Goal: Book appointment/travel/reservation

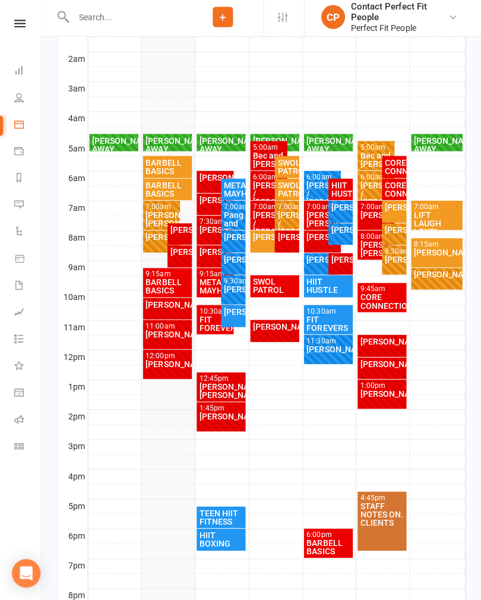
click at [150, 285] on div "BARBELL BASICS" at bounding box center [167, 288] width 45 height 17
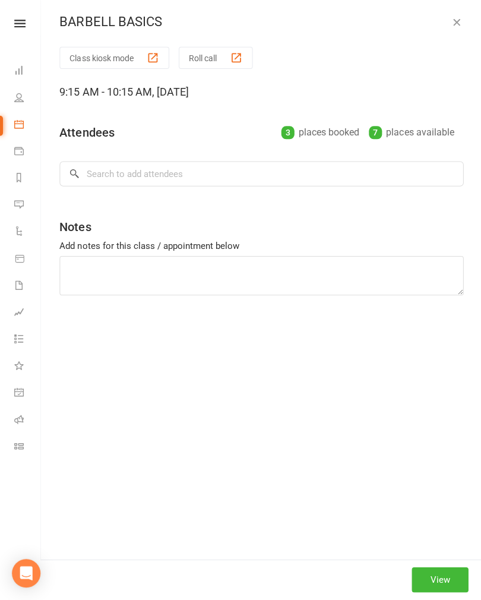
scroll to position [254, 0]
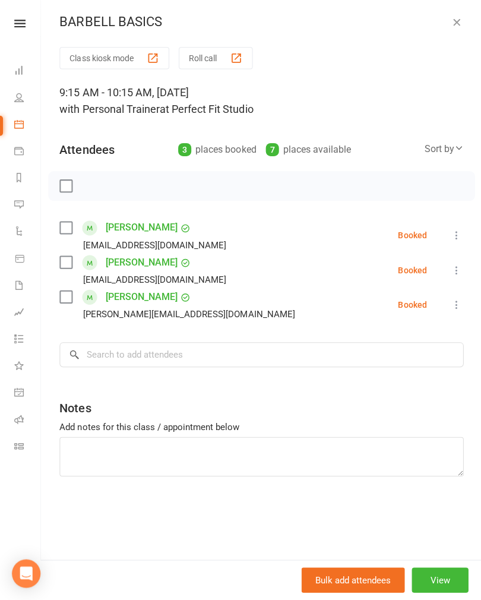
click at [67, 190] on label at bounding box center [65, 188] width 12 height 12
click at [89, 189] on icon "button" at bounding box center [92, 188] width 10 height 10
click at [321, 360] on input "search" at bounding box center [260, 355] width 403 height 25
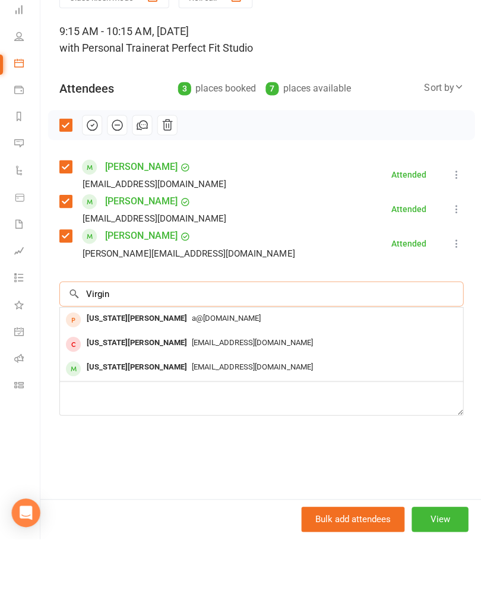
type input "Virgin"
click at [274, 418] on div "[US_STATE][PERSON_NAME] [EMAIL_ADDRESS][DOMAIN_NAME]" at bounding box center [260, 430] width 401 height 24
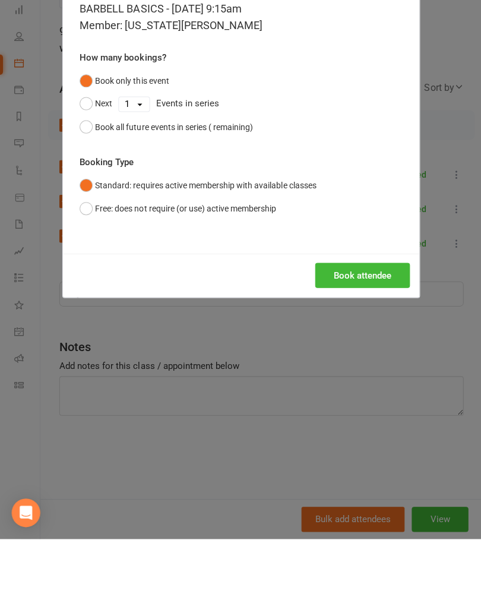
scroll to position [317, 0]
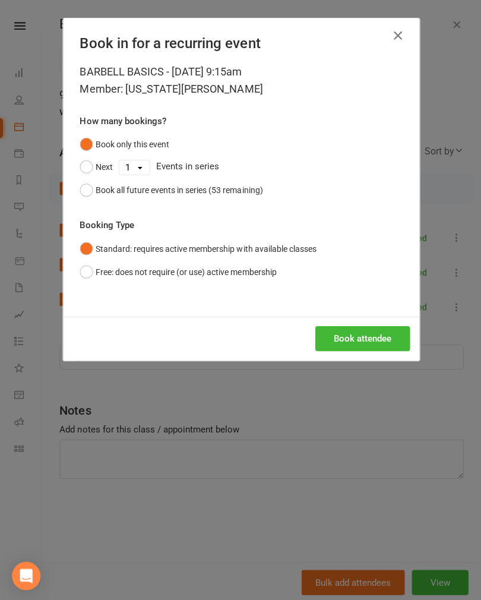
click at [351, 336] on button "Book attendee" at bounding box center [361, 337] width 94 height 25
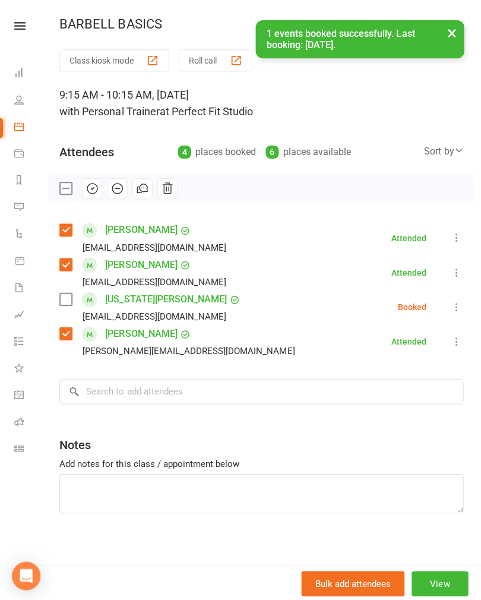
click at [62, 295] on label at bounding box center [65, 298] width 12 height 12
click at [99, 186] on button "button" at bounding box center [92, 188] width 20 height 20
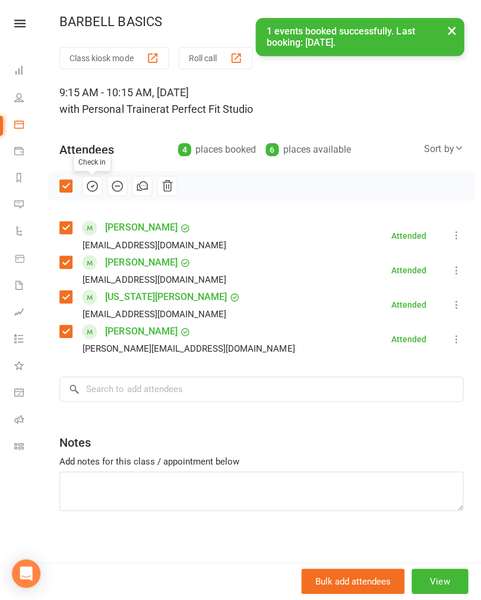
click at [445, 24] on button "×" at bounding box center [449, 33] width 21 height 26
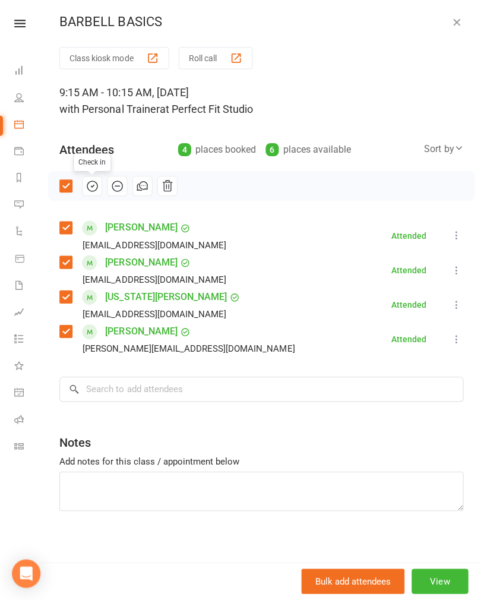
click at [456, 26] on icon "button" at bounding box center [455, 24] width 12 height 12
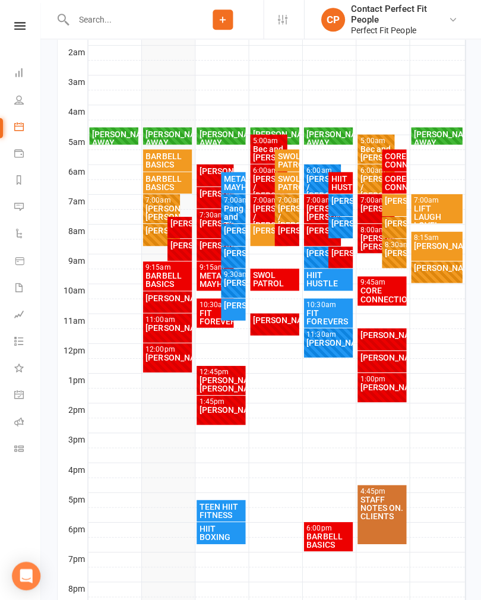
scroll to position [265, 0]
click at [171, 287] on div "BARBELL BASICS" at bounding box center [167, 279] width 45 height 17
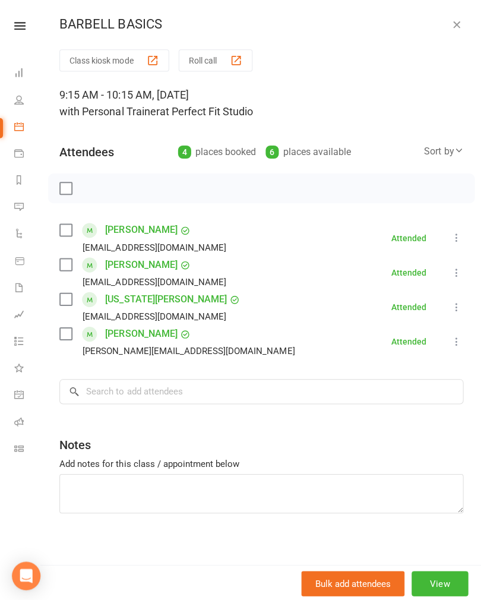
click at [453, 27] on icon "button" at bounding box center [455, 24] width 12 height 12
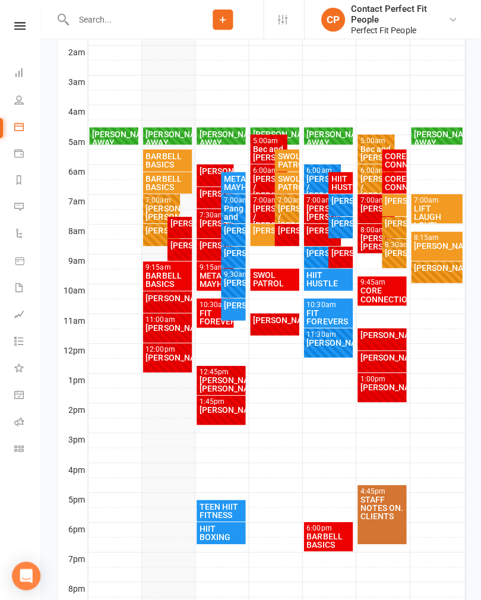
click at [179, 161] on div "BARBELL BASICS" at bounding box center [167, 159] width 45 height 17
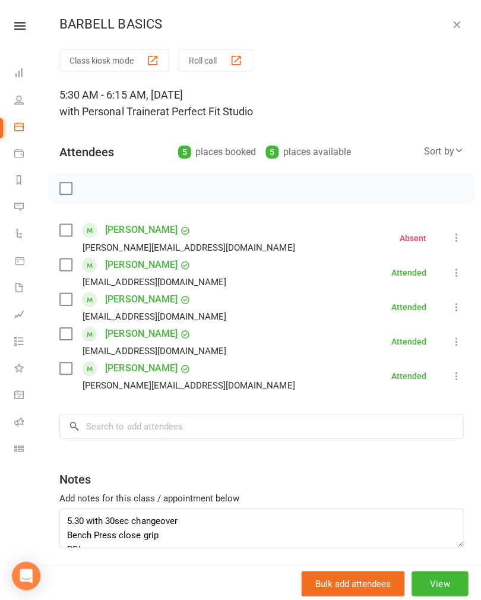
click at [450, 30] on button "button" at bounding box center [455, 24] width 14 height 14
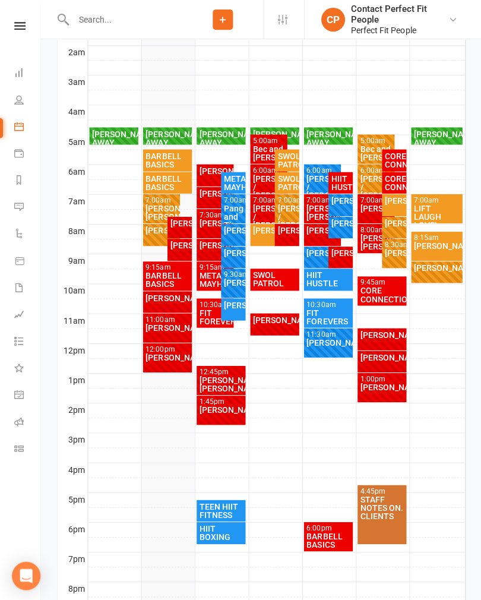
click at [181, 186] on div "BARBELL BASICS" at bounding box center [167, 182] width 45 height 17
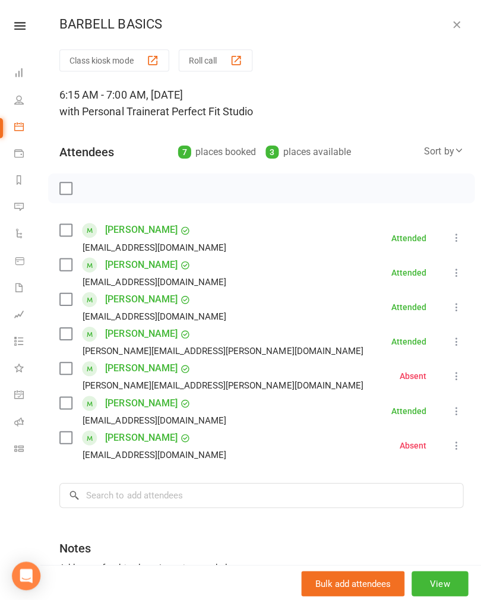
click at [451, 35] on div "BARBELL BASICS Class kiosk mode Roll call 6:15 AM - 7:00 AM, [DATE] with Person…" at bounding box center [260, 300] width 441 height 600
click at [455, 37] on div "BARBELL BASICS Class kiosk mode Roll call 6:15 AM - 7:00 AM, [DATE] with Person…" at bounding box center [260, 300] width 441 height 600
click at [448, 30] on button "button" at bounding box center [455, 24] width 14 height 14
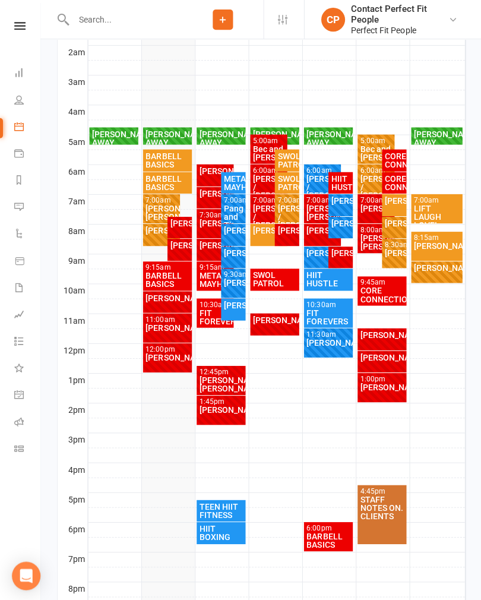
click at [288, 230] on div "[PERSON_NAME]" at bounding box center [286, 230] width 20 height 8
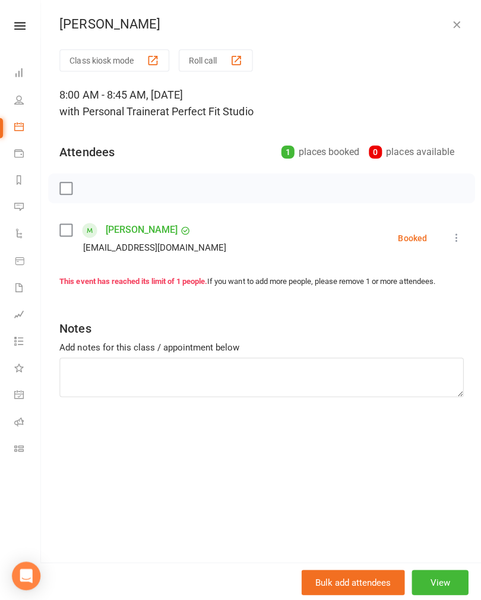
click at [456, 20] on icon "button" at bounding box center [455, 24] width 12 height 12
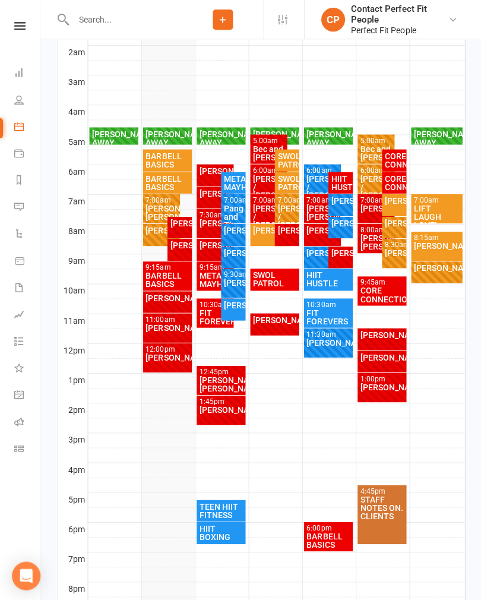
click at [341, 257] on div "[PERSON_NAME]" at bounding box center [340, 252] width 20 height 8
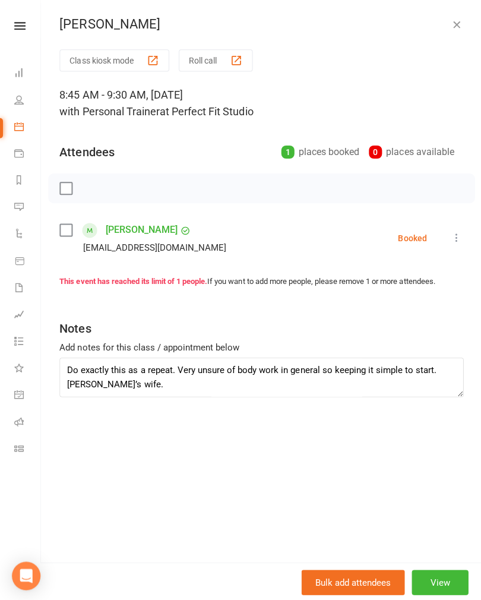
click at [458, 14] on div "[PERSON_NAME] Class kiosk mode Roll call 8:45 AM - 9:30 AM, [DATE] with Persona…" at bounding box center [260, 300] width 441 height 600
click at [442, 37] on div "[PERSON_NAME] Class kiosk mode Roll call 8:45 AM - 9:30 AM, [DATE] with Persona…" at bounding box center [260, 300] width 441 height 600
click at [461, 21] on button "button" at bounding box center [455, 24] width 14 height 14
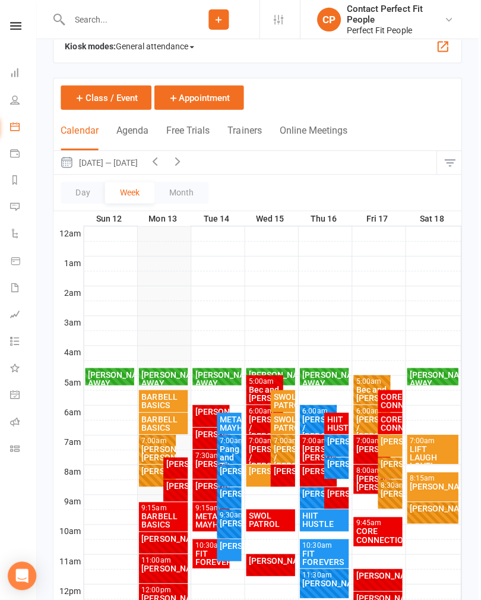
scroll to position [86, 2]
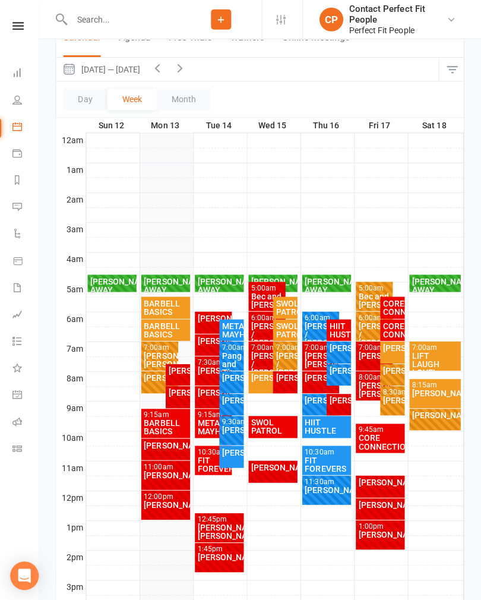
click at [343, 340] on div "[PERSON_NAME] FULL" at bounding box center [339, 351] width 24 height 22
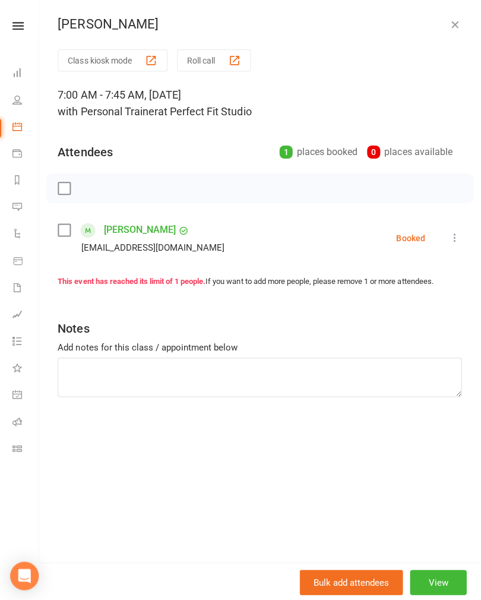
click at [455, 29] on icon "button" at bounding box center [455, 24] width 12 height 12
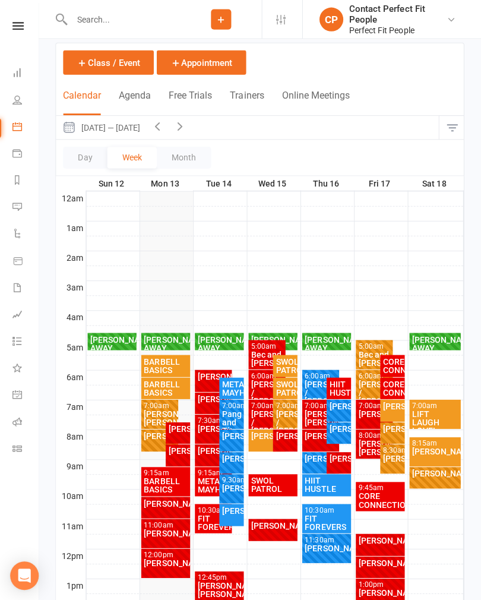
scroll to position [0, 0]
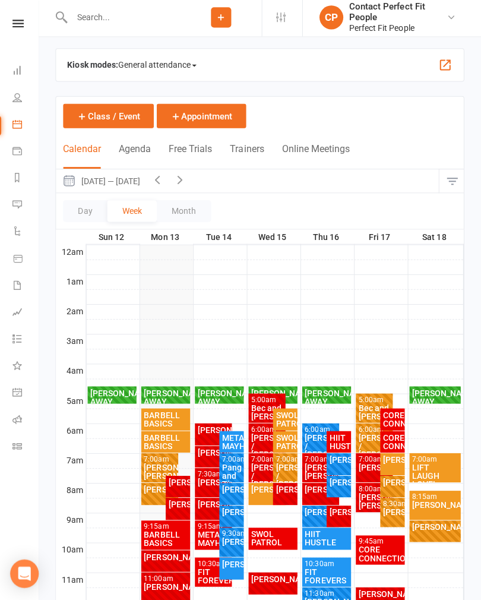
click at [163, 180] on icon "button" at bounding box center [158, 181] width 13 height 13
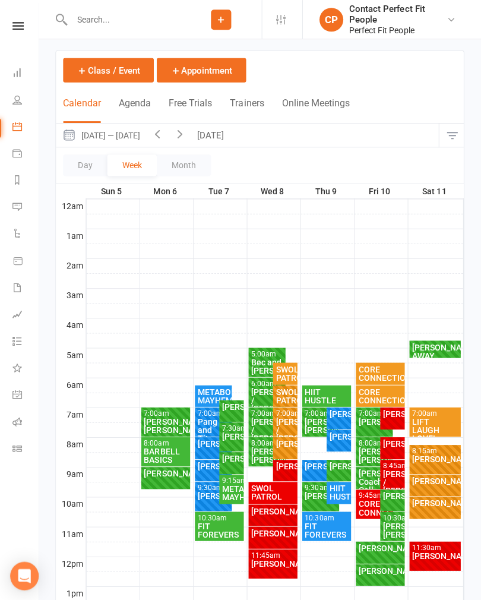
click at [177, 140] on button "button" at bounding box center [181, 134] width 23 height 23
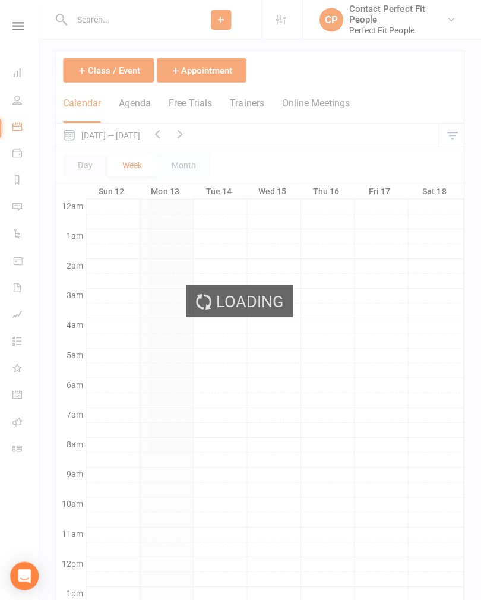
scroll to position [53, 0]
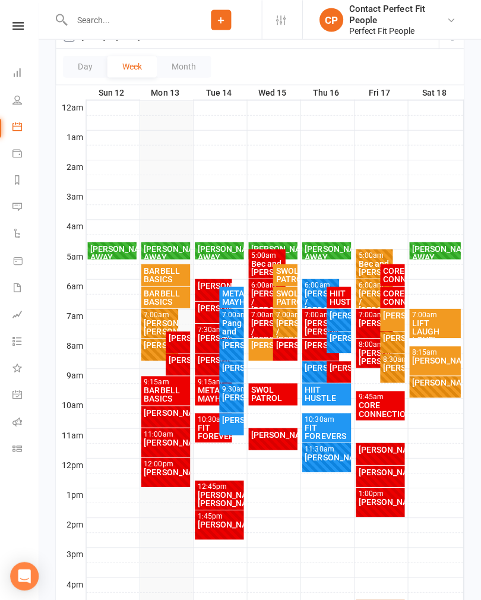
click at [217, 521] on div "[PERSON_NAME]" at bounding box center [220, 522] width 45 height 8
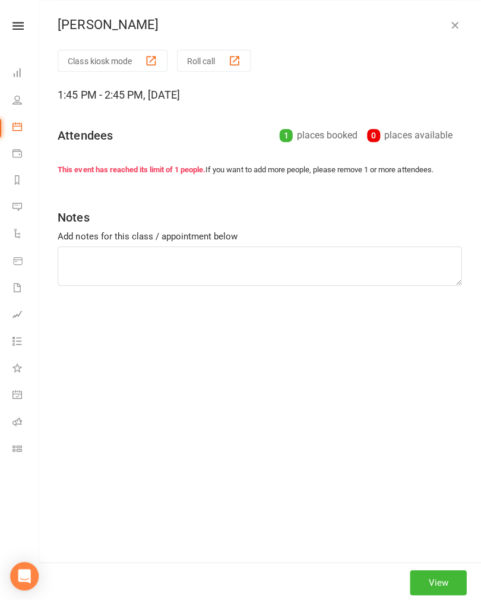
scroll to position [151, 0]
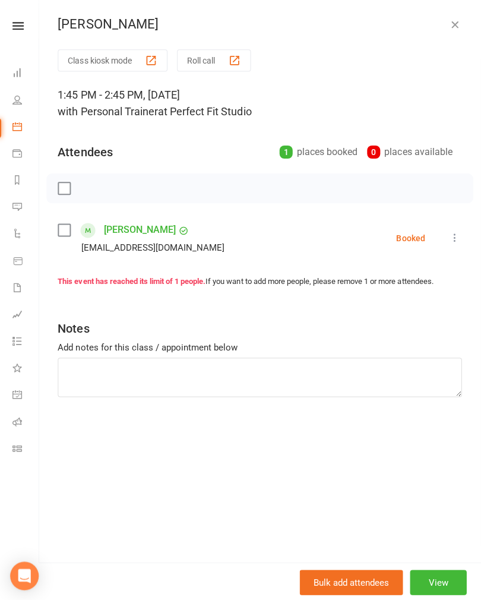
click at [449, 27] on icon "button" at bounding box center [455, 24] width 12 height 12
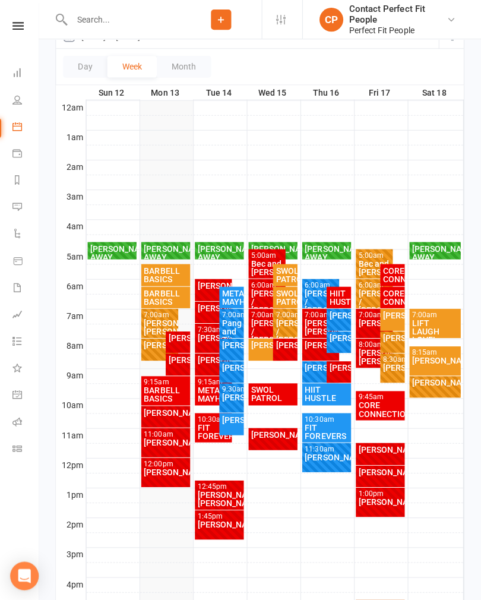
click at [224, 495] on div "[PERSON_NAME]/ [PERSON_NAME]" at bounding box center [220, 497] width 45 height 17
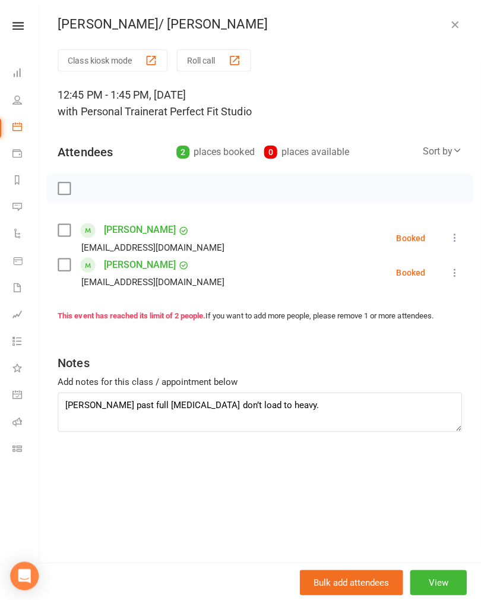
click at [449, 29] on icon "button" at bounding box center [455, 24] width 12 height 12
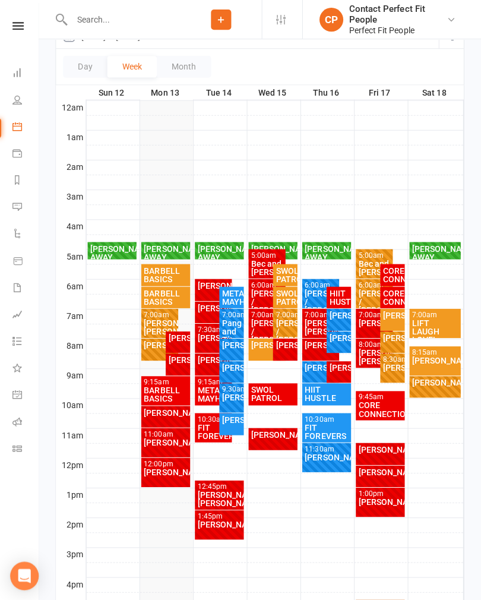
click at [169, 398] on div "BARBELL BASICS" at bounding box center [167, 393] width 45 height 17
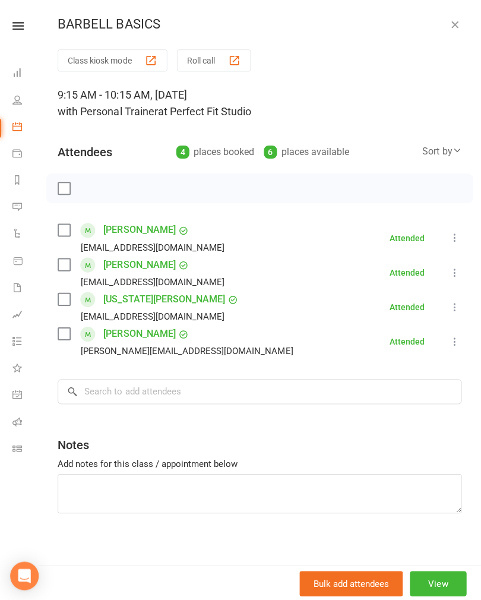
click at [448, 30] on button "button" at bounding box center [455, 24] width 14 height 14
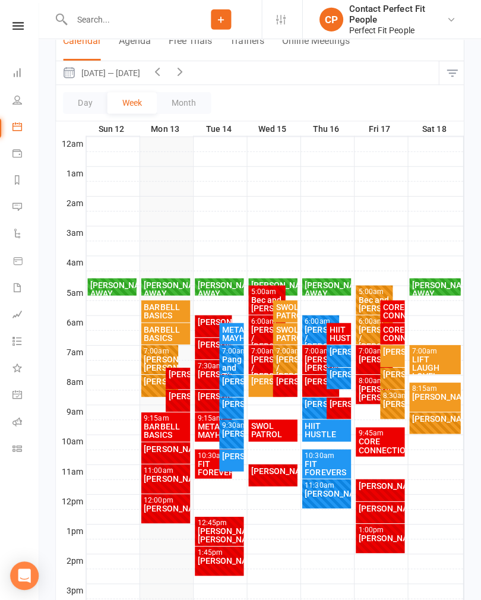
scroll to position [116, 0]
